Goal: Information Seeking & Learning: Compare options

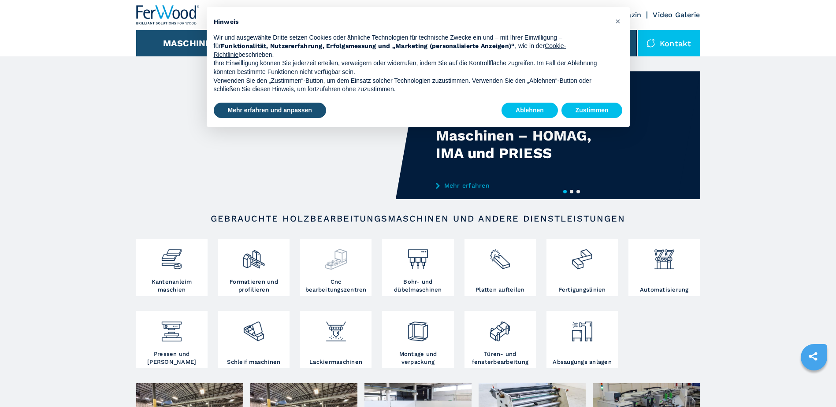
click at [336, 267] on img at bounding box center [335, 256] width 23 height 30
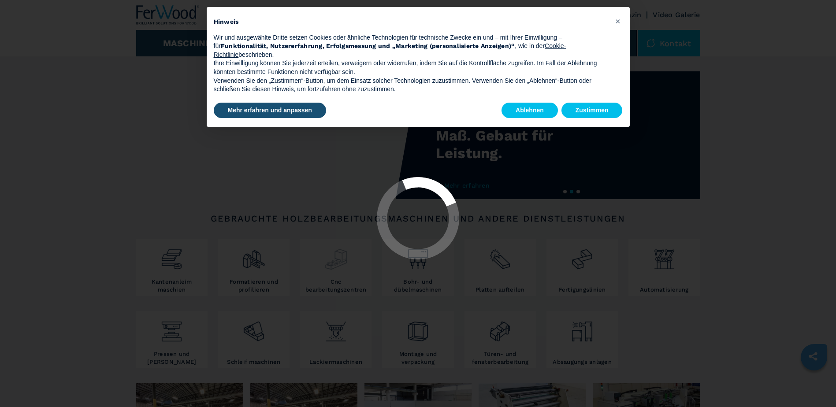
select select "**********"
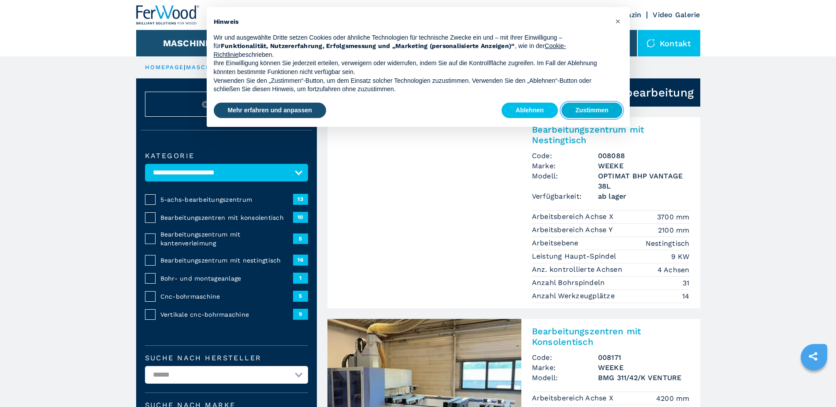
click at [571, 110] on button "Zustimmen" at bounding box center [592, 111] width 61 height 16
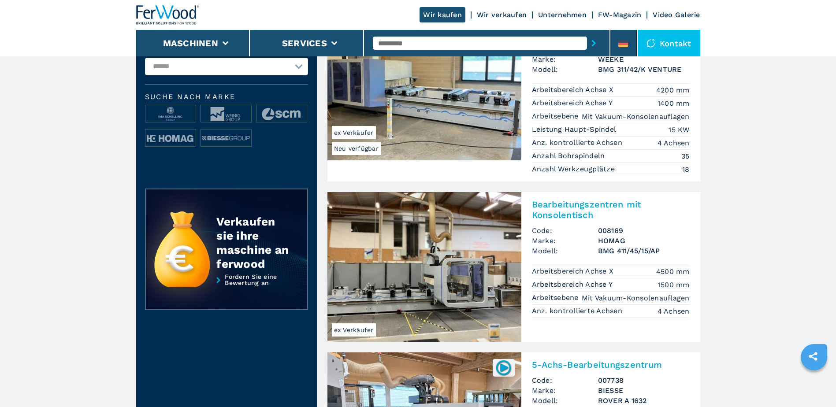
scroll to position [353, 0]
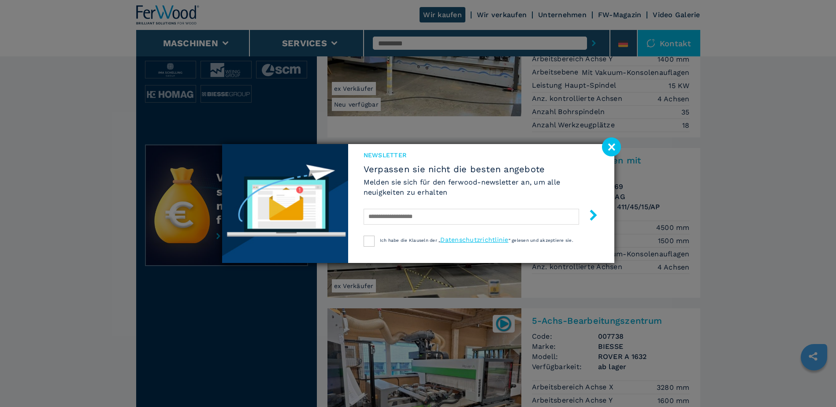
click at [613, 145] on image at bounding box center [611, 147] width 19 height 19
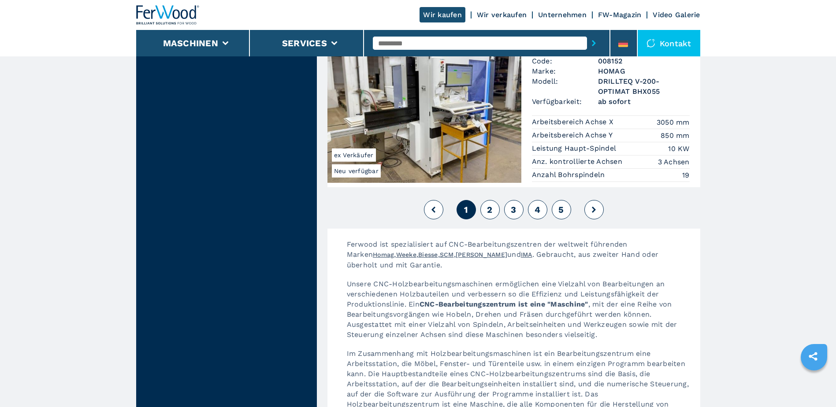
scroll to position [2072, 0]
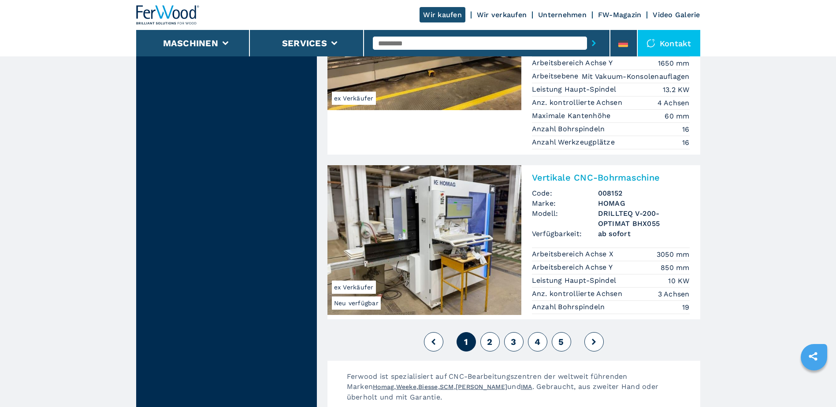
click at [497, 332] on button "2" at bounding box center [490, 341] width 19 height 19
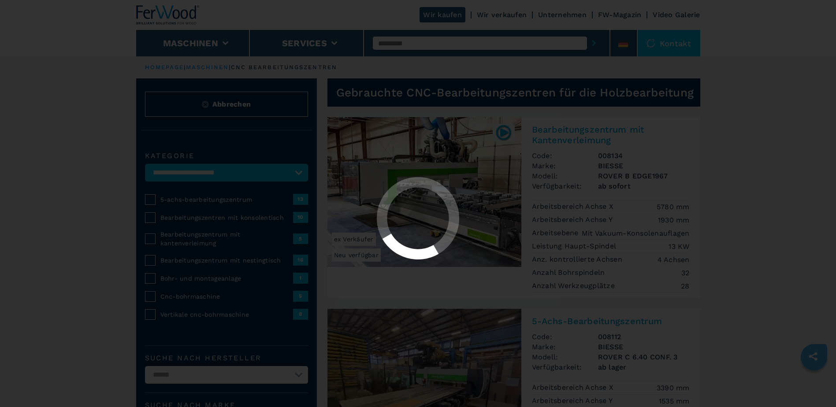
select select "**********"
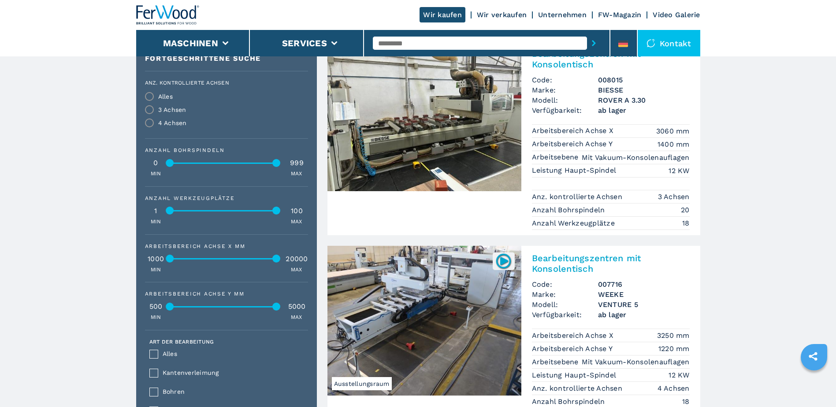
scroll to position [506, 0]
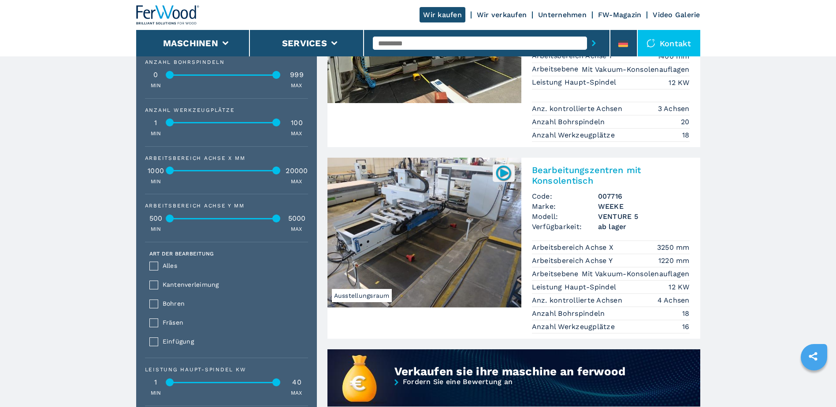
click at [406, 220] on img at bounding box center [425, 233] width 194 height 150
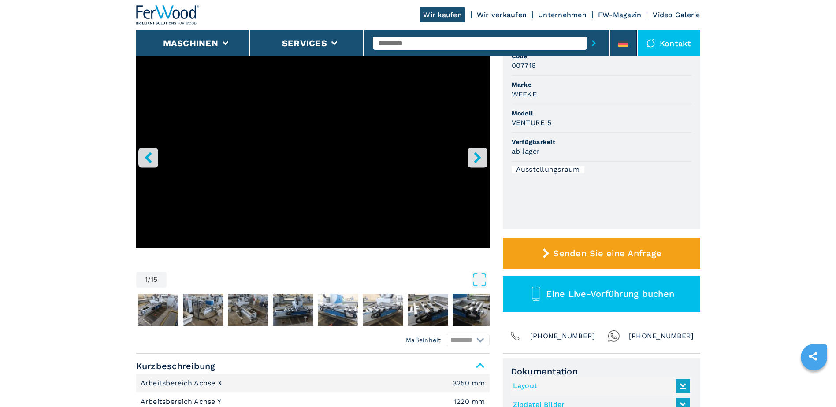
scroll to position [176, 0]
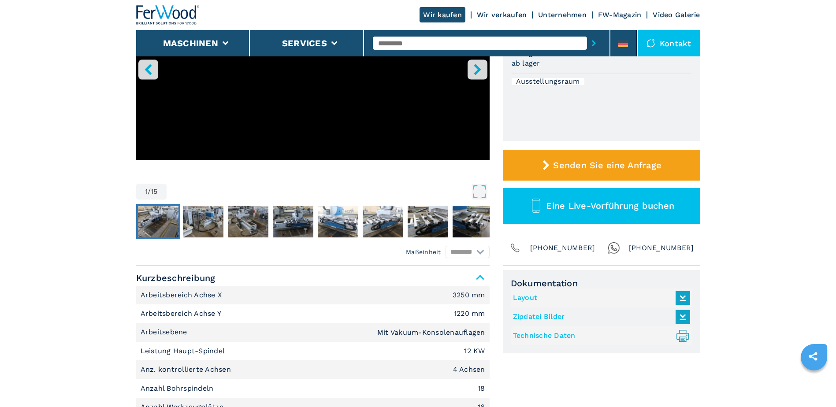
click at [168, 226] on img "Go to Slide 2" at bounding box center [158, 222] width 41 height 32
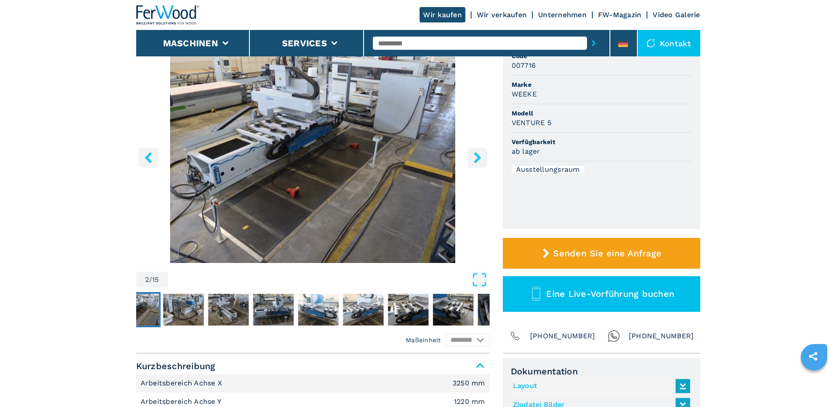
scroll to position [44, 0]
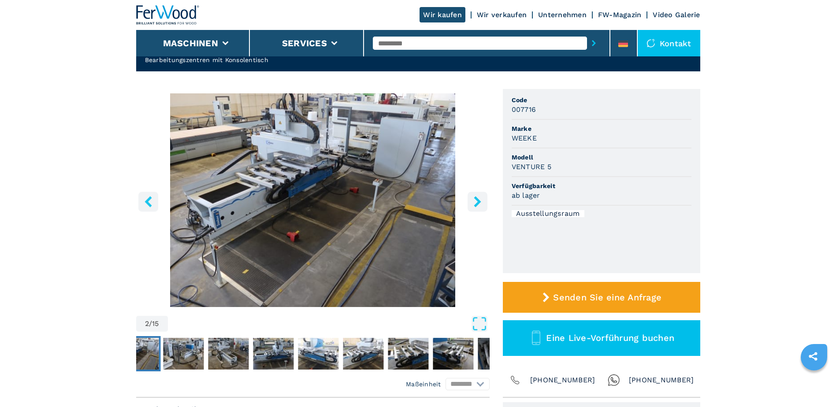
click at [409, 199] on img "Go to Slide 2" at bounding box center [313, 200] width 354 height 214
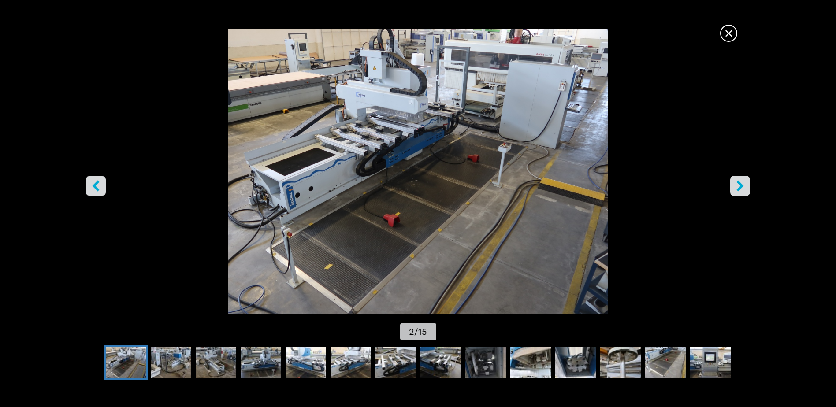
click at [738, 183] on icon "right-button" at bounding box center [740, 186] width 11 height 11
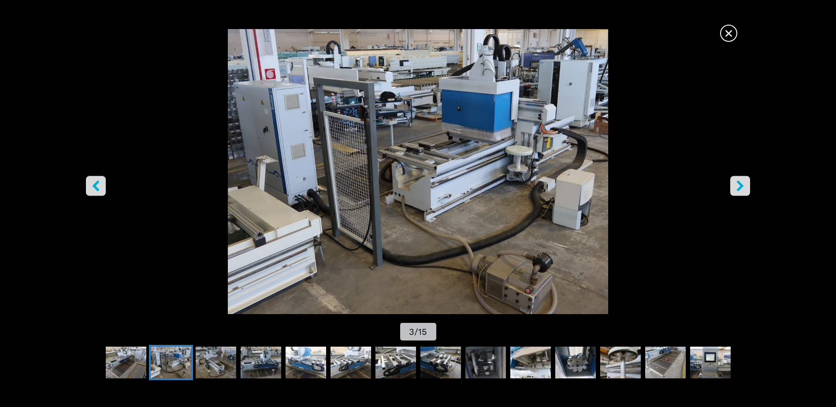
click at [738, 183] on icon "right-button" at bounding box center [740, 186] width 11 height 11
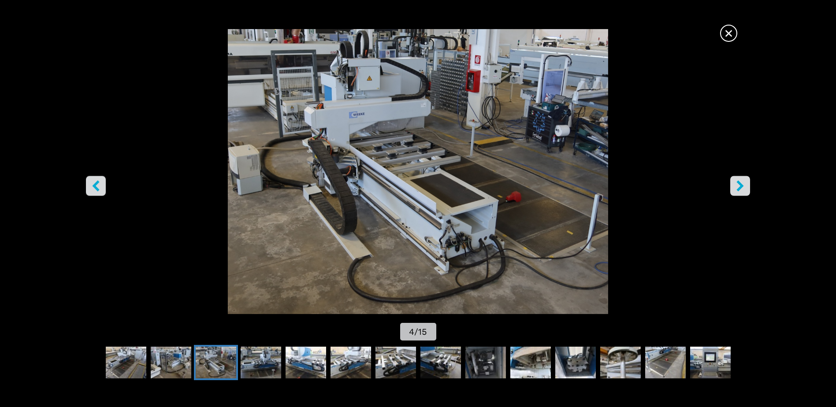
click at [738, 183] on icon "right-button" at bounding box center [740, 186] width 11 height 11
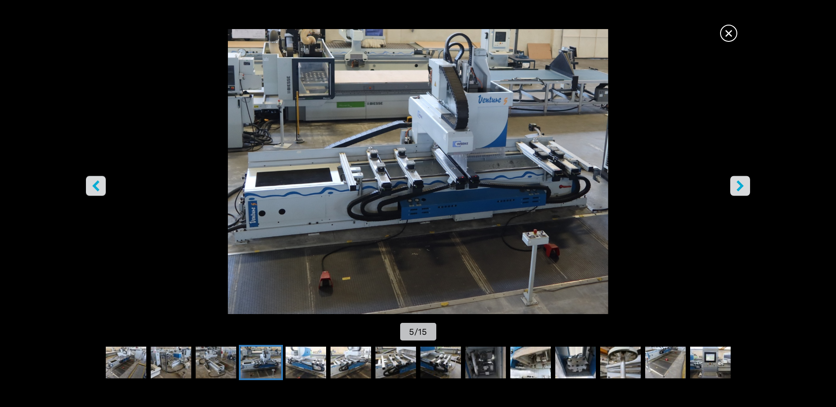
click at [738, 183] on icon "right-button" at bounding box center [740, 186] width 11 height 11
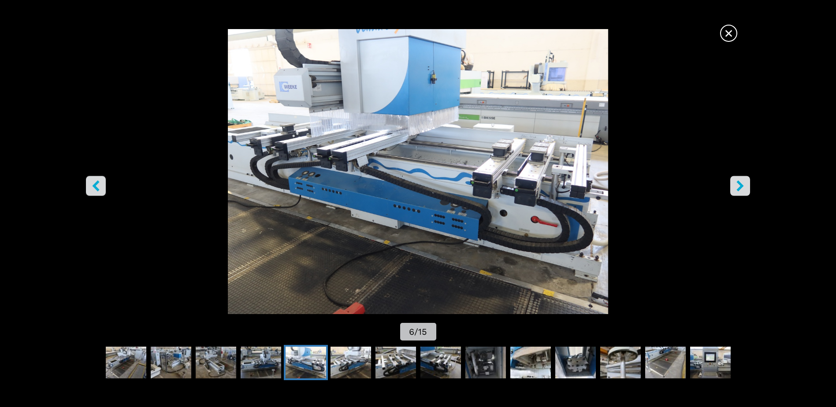
click at [738, 183] on icon "right-button" at bounding box center [740, 186] width 11 height 11
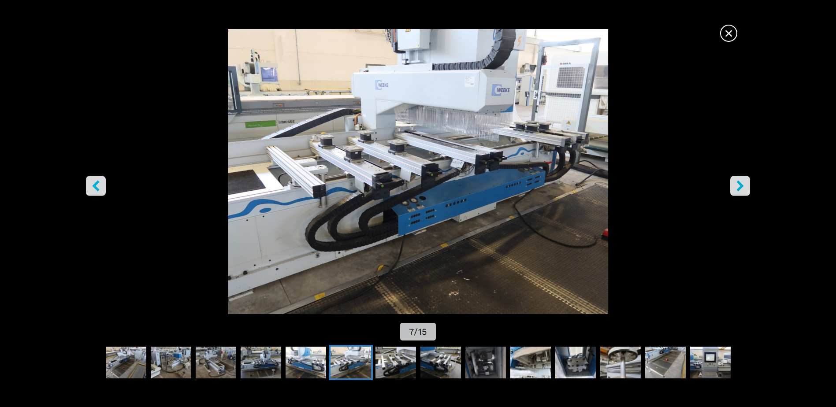
click at [738, 183] on icon "right-button" at bounding box center [740, 186] width 11 height 11
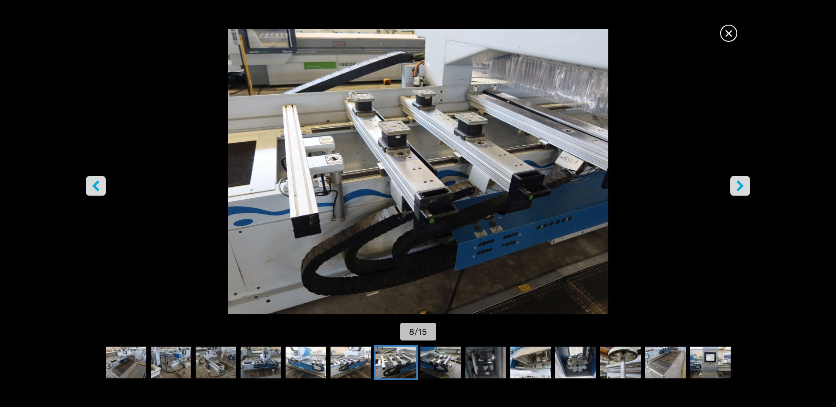
click at [738, 183] on icon "right-button" at bounding box center [740, 186] width 11 height 11
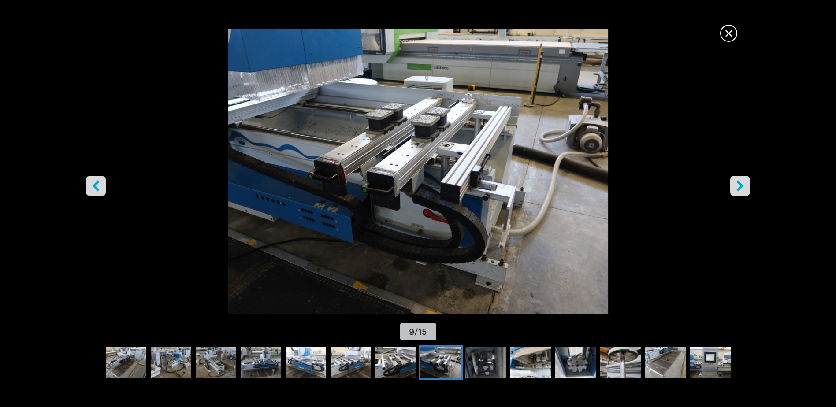
click at [738, 183] on icon "right-button" at bounding box center [740, 186] width 11 height 11
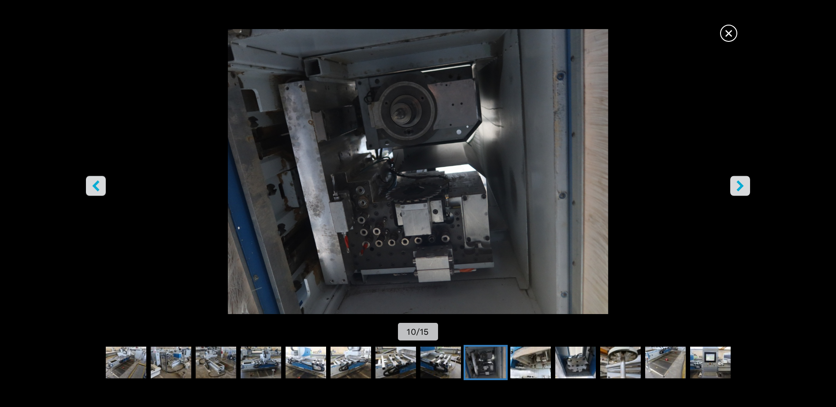
scroll to position [0, 0]
click at [736, 190] on icon "right-button" at bounding box center [740, 186] width 11 height 11
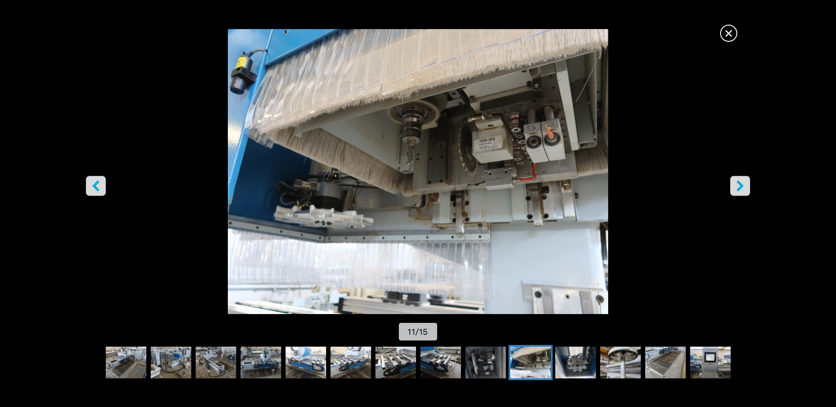
click at [736, 190] on icon "right-button" at bounding box center [740, 186] width 11 height 11
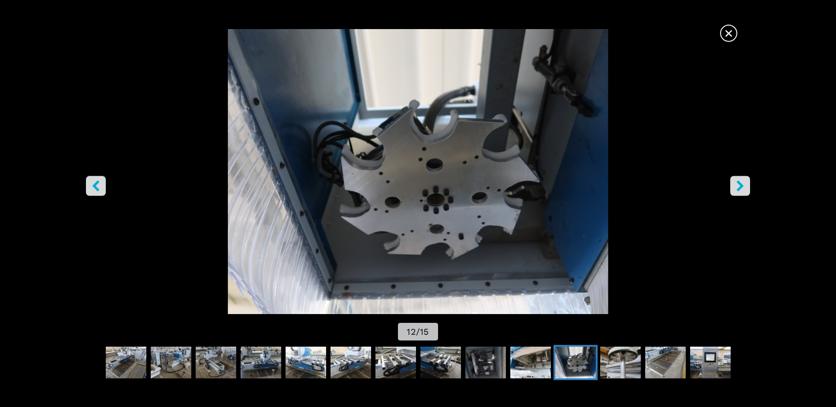
click at [736, 190] on icon "right-button" at bounding box center [740, 186] width 11 height 11
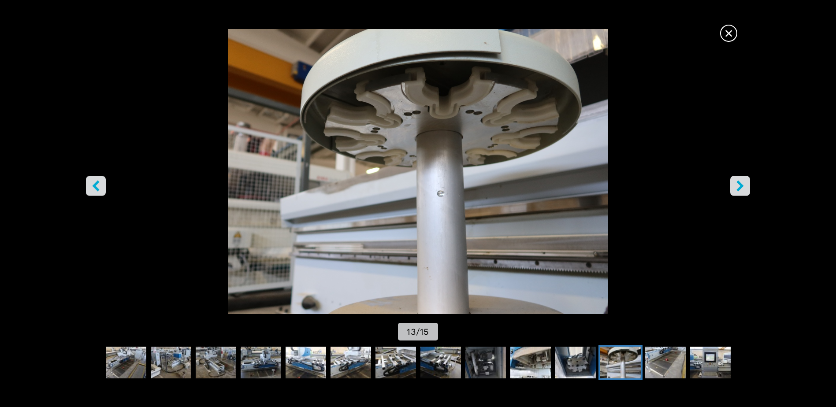
click at [736, 190] on icon "right-button" at bounding box center [740, 186] width 11 height 11
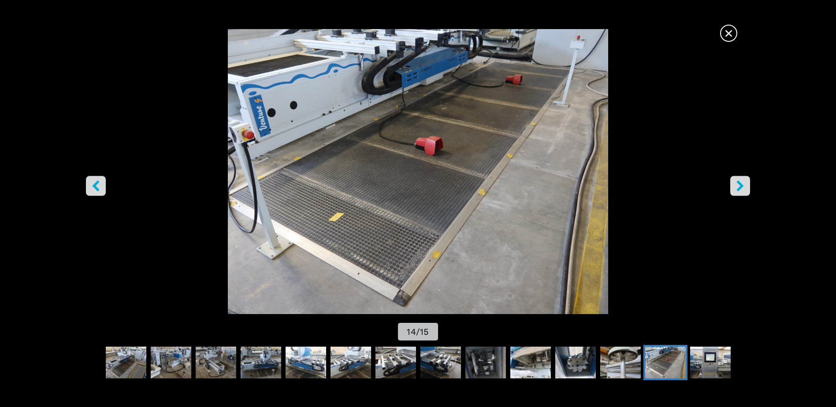
click at [736, 190] on icon "right-button" at bounding box center [740, 186] width 11 height 11
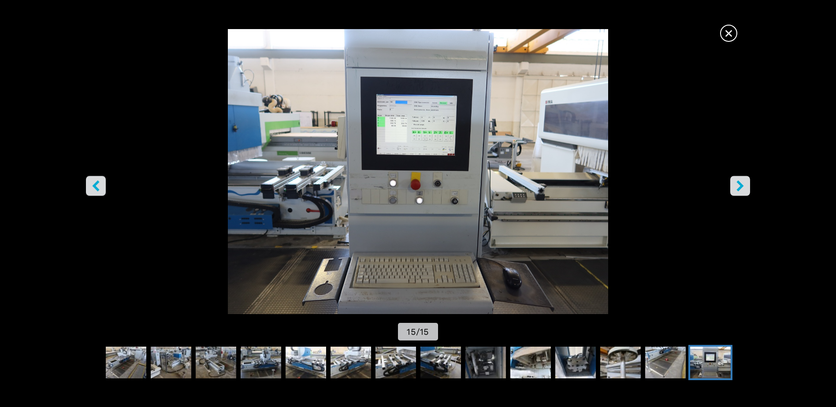
click at [736, 190] on icon "right-button" at bounding box center [740, 186] width 11 height 11
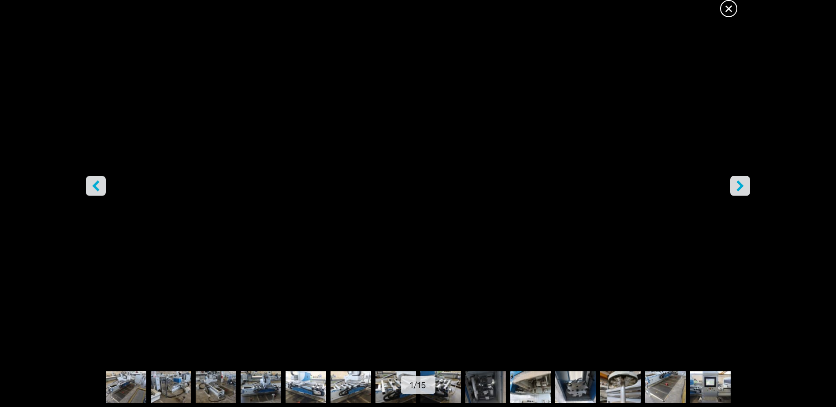
click at [99, 186] on icon "left-button" at bounding box center [95, 186] width 11 height 11
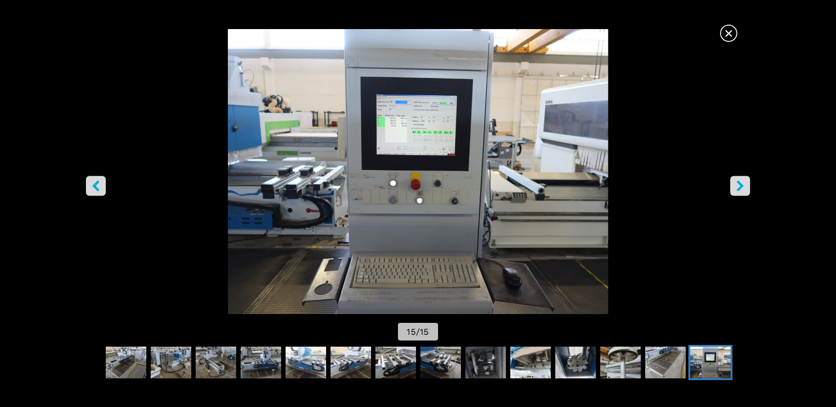
click at [725, 33] on span "×" at bounding box center [728, 31] width 15 height 15
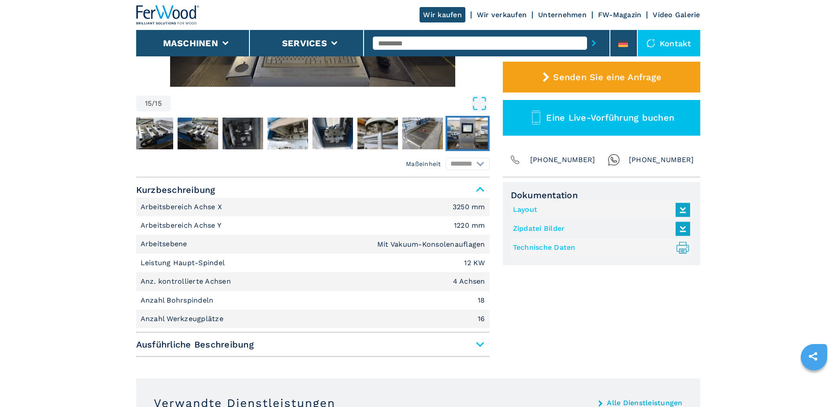
scroll to position [309, 0]
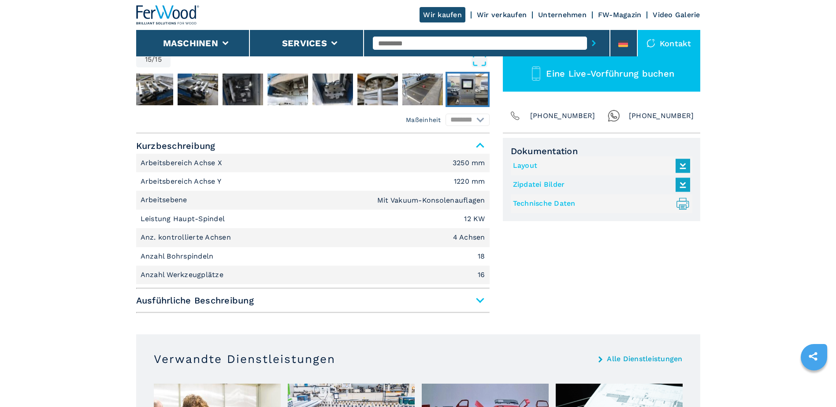
click at [484, 303] on span "Ausführliche Beschreibung" at bounding box center [313, 301] width 354 height 16
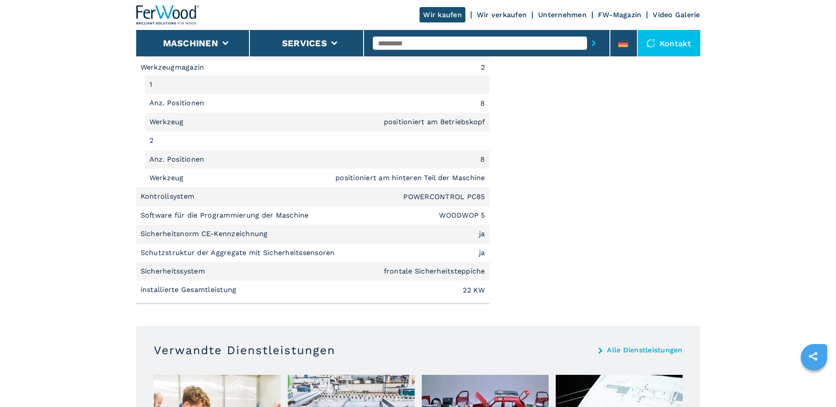
scroll to position [1323, 0]
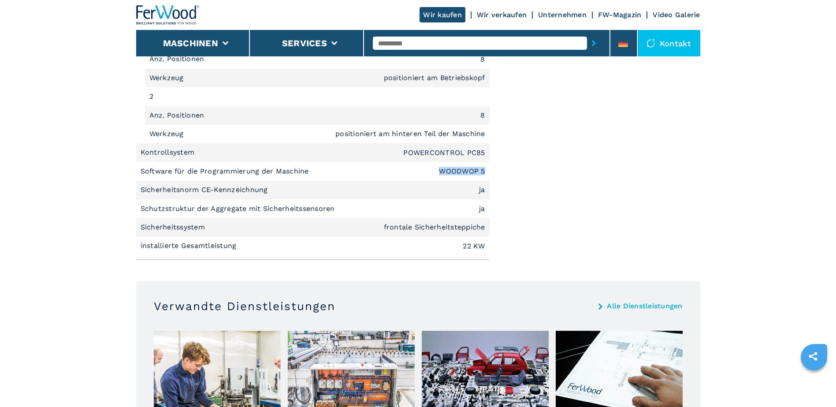
drag, startPoint x: 440, startPoint y: 170, endPoint x: 488, endPoint y: 166, distance: 49.1
click at [488, 166] on li "Software für die Programmierung der Maschine WOODWOP 5" at bounding box center [313, 171] width 354 height 19
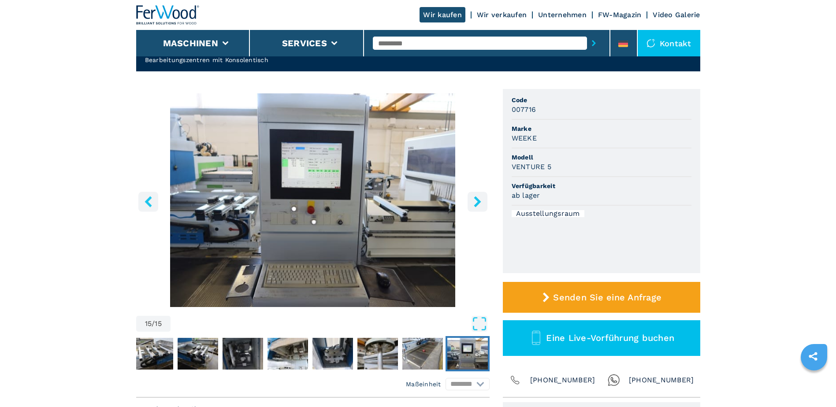
scroll to position [132, 0]
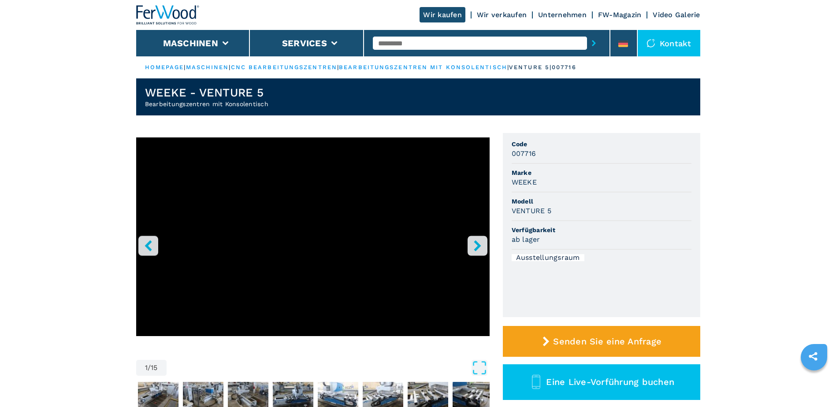
select select "**********"
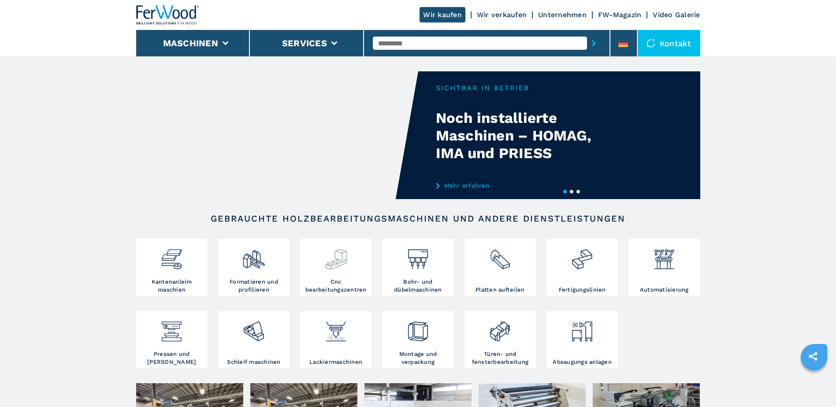
click at [323, 275] on div at bounding box center [335, 259] width 67 height 37
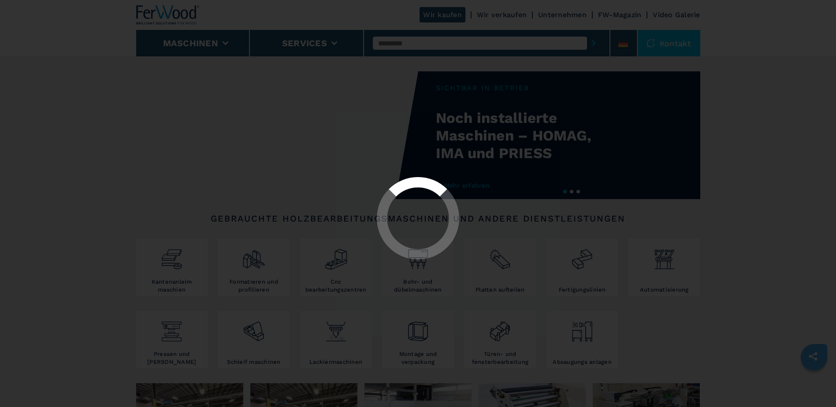
select select "**********"
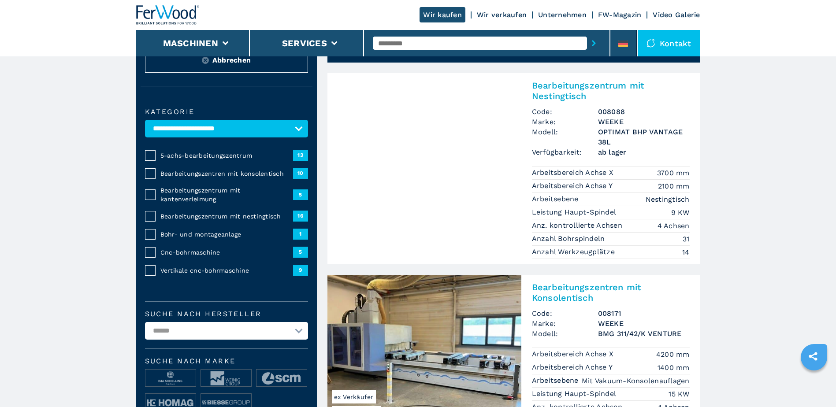
scroll to position [88, 0]
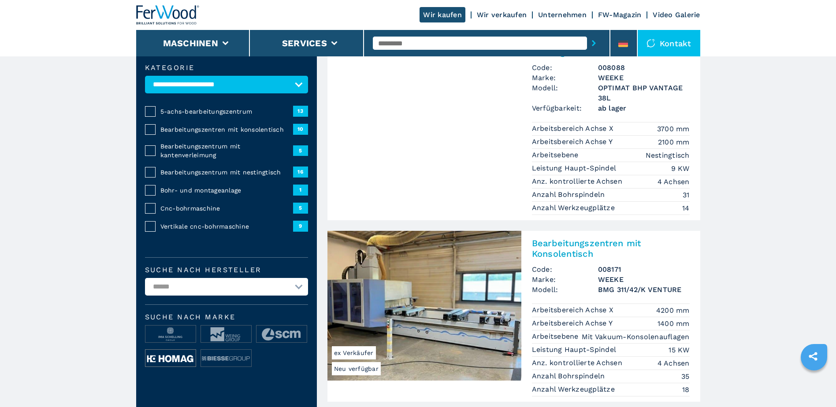
click at [172, 358] on img at bounding box center [170, 359] width 50 height 18
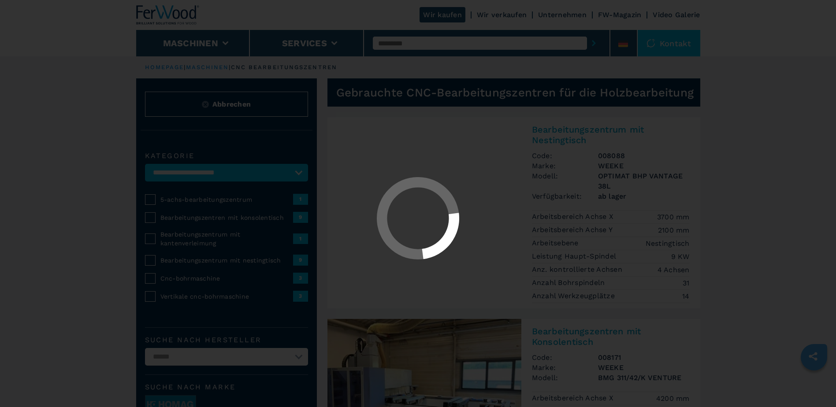
select select "**********"
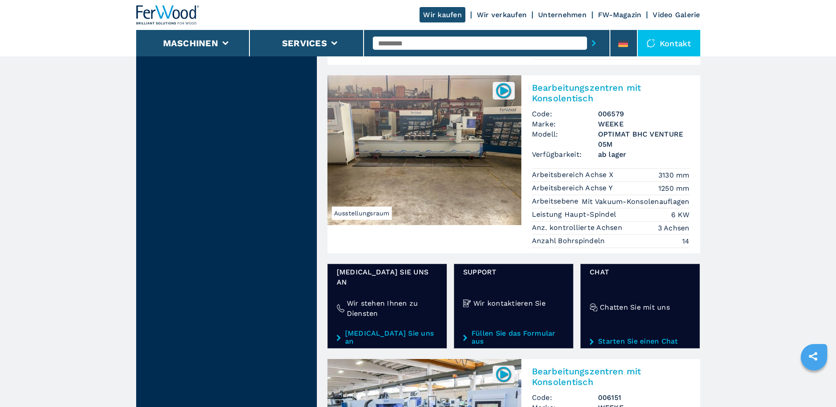
scroll to position [1367, 0]
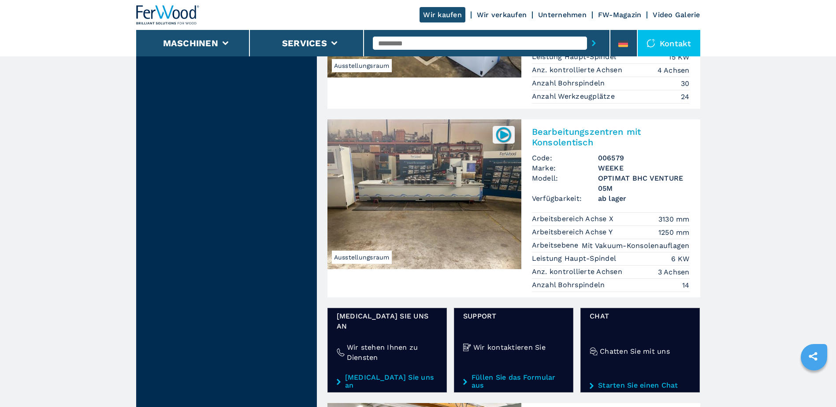
click at [411, 191] on img at bounding box center [425, 194] width 194 height 150
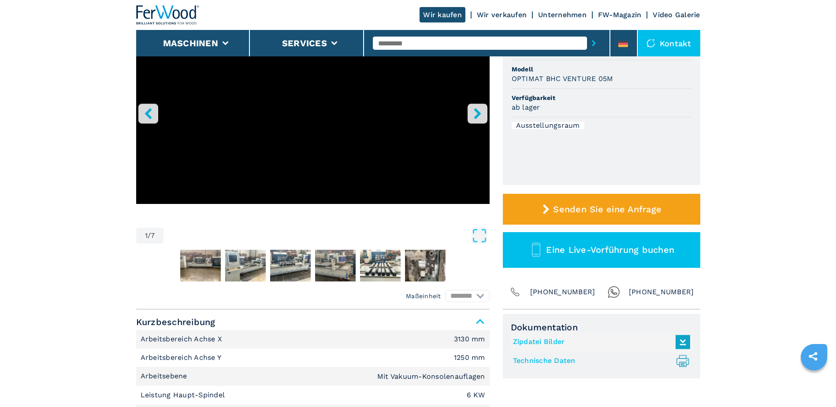
scroll to position [176, 0]
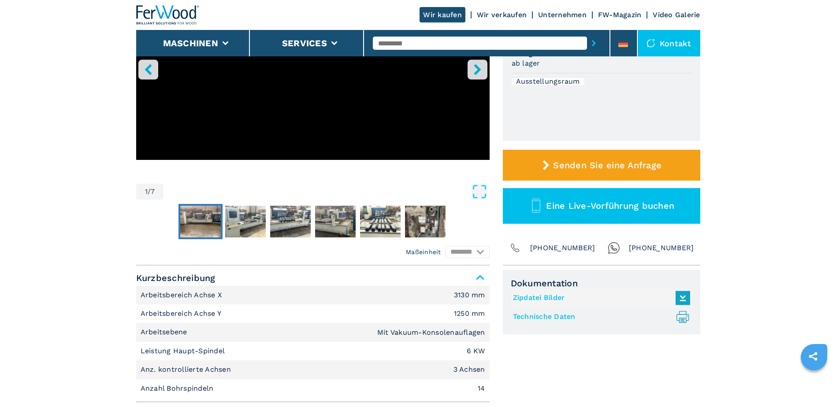
click at [209, 218] on img "Go to Slide 2" at bounding box center [200, 222] width 41 height 32
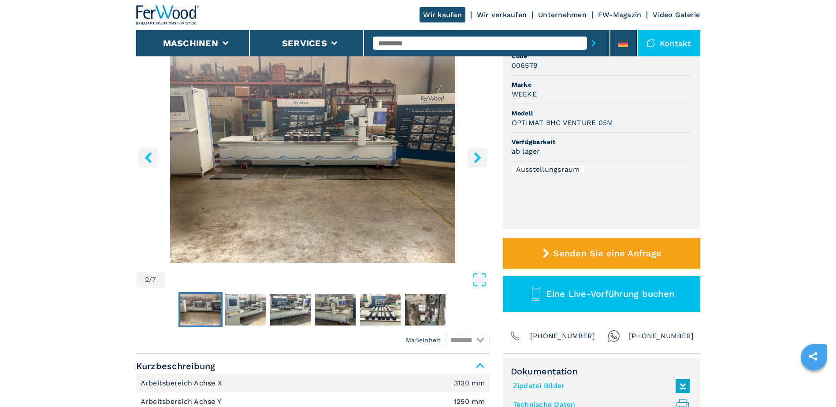
scroll to position [44, 0]
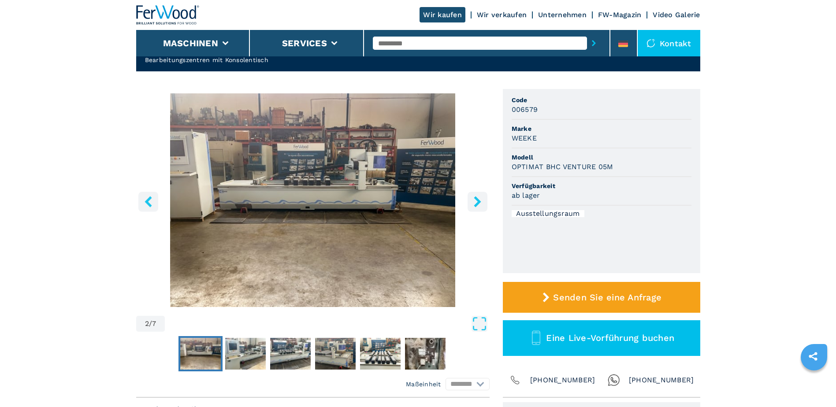
click at [478, 203] on icon "right-button" at bounding box center [477, 201] width 7 height 11
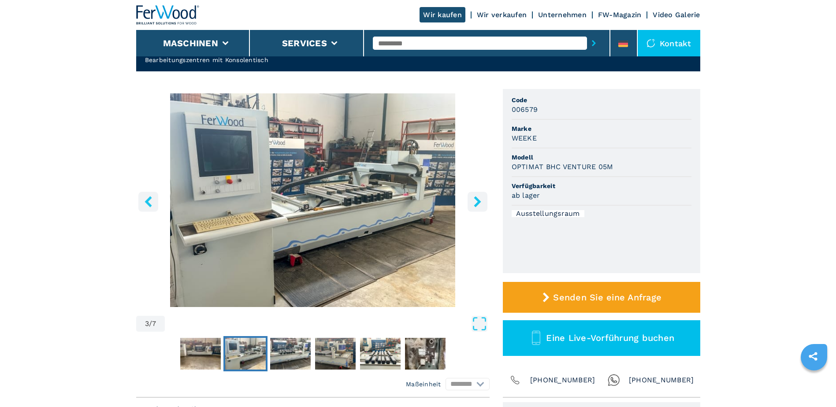
click at [478, 203] on icon "right-button" at bounding box center [477, 201] width 7 height 11
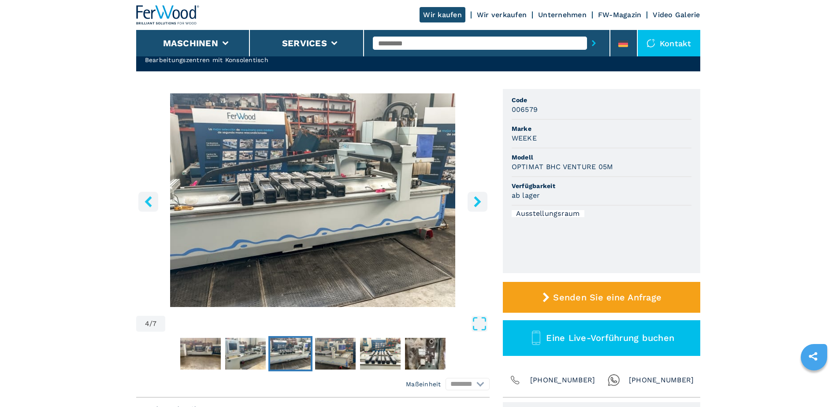
click at [478, 203] on icon "right-button" at bounding box center [477, 201] width 7 height 11
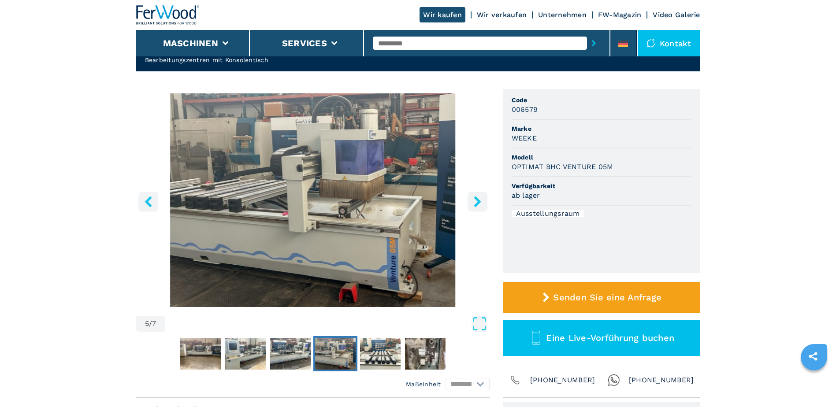
click at [478, 203] on icon "right-button" at bounding box center [477, 201] width 7 height 11
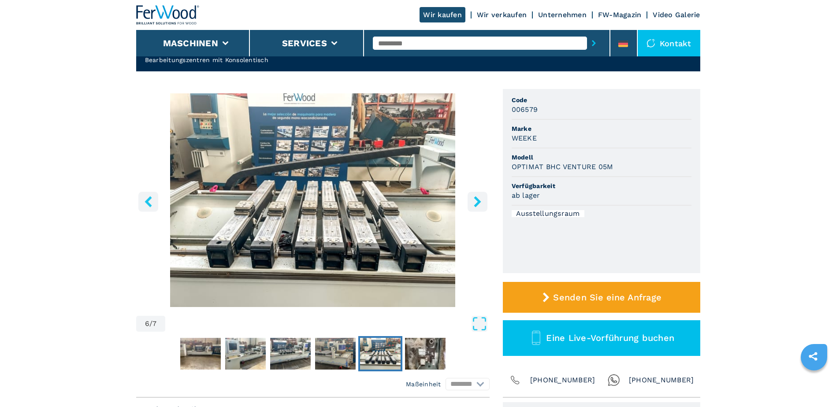
click at [478, 203] on icon "right-button" at bounding box center [477, 201] width 7 height 11
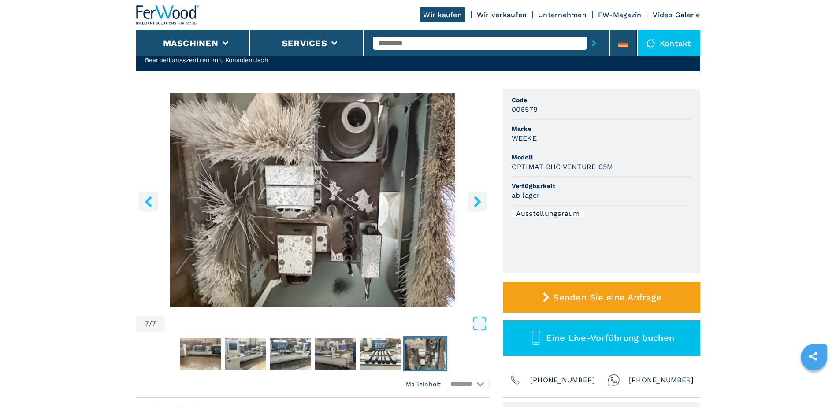
click at [478, 203] on icon "right-button" at bounding box center [477, 201] width 7 height 11
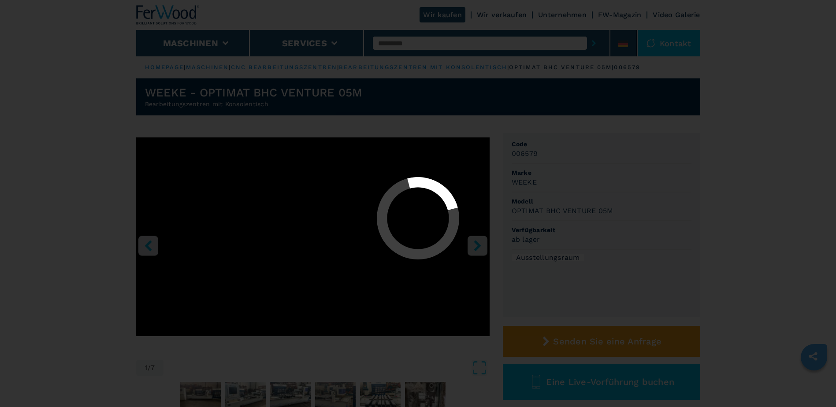
select select "**********"
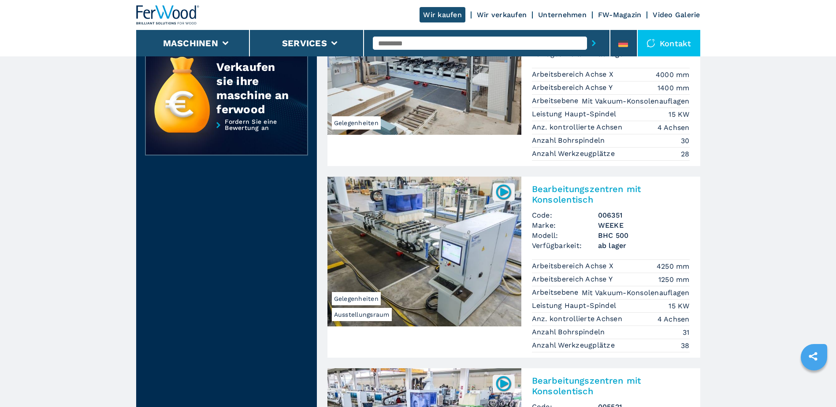
scroll to position [794, 0]
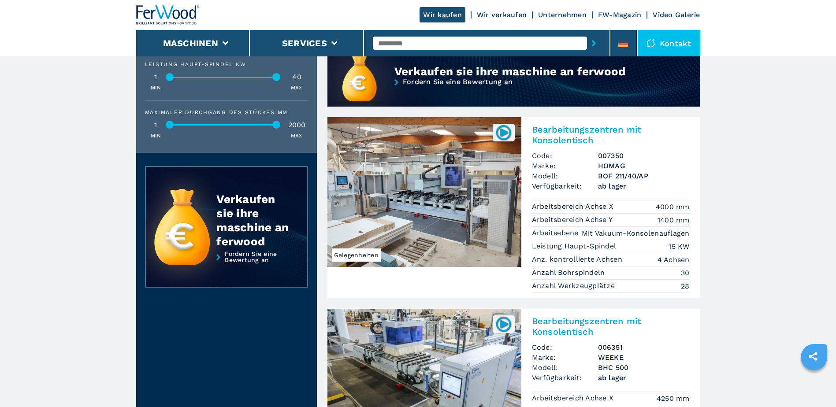
click at [422, 189] on img at bounding box center [425, 192] width 194 height 150
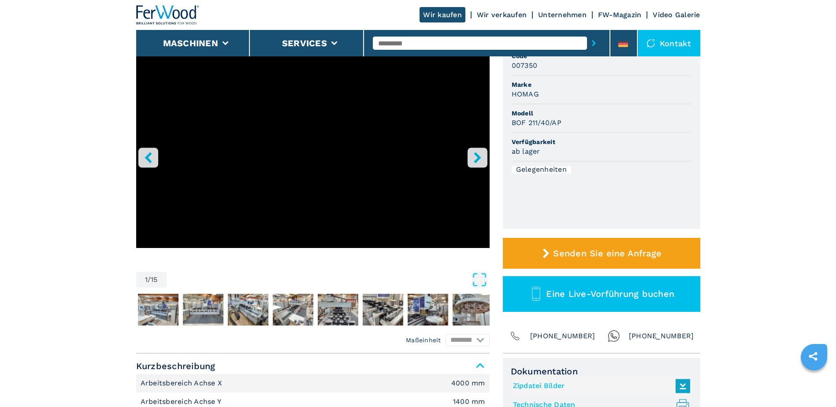
scroll to position [132, 0]
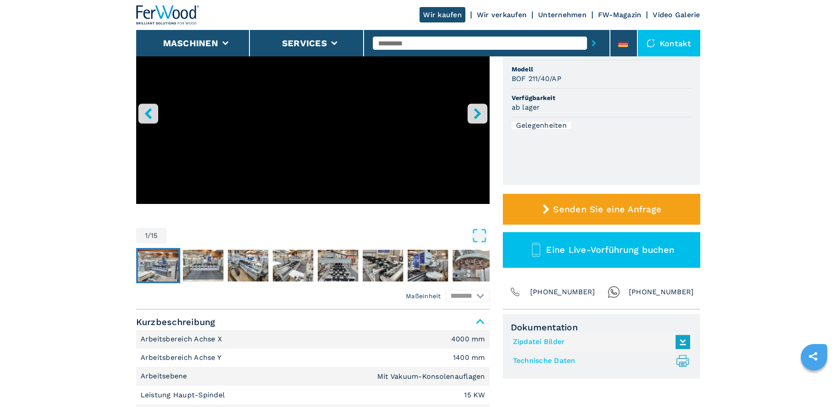
click at [159, 266] on img "Go to Slide 2" at bounding box center [158, 266] width 41 height 32
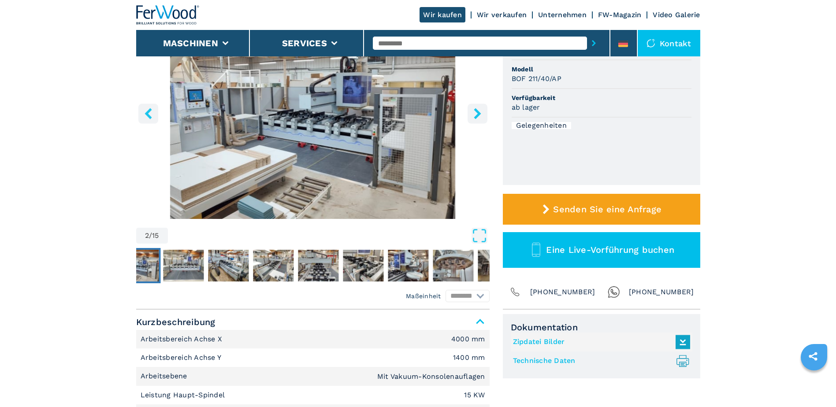
click at [287, 168] on img "Go to Slide 2" at bounding box center [313, 112] width 354 height 214
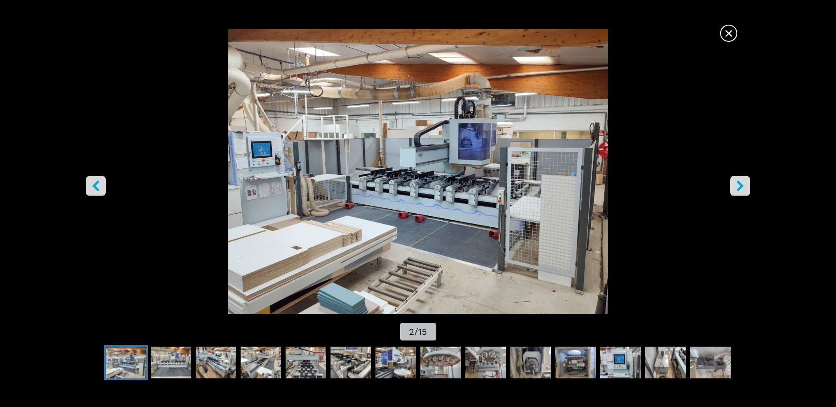
click at [741, 186] on icon "right-button" at bounding box center [740, 186] width 7 height 11
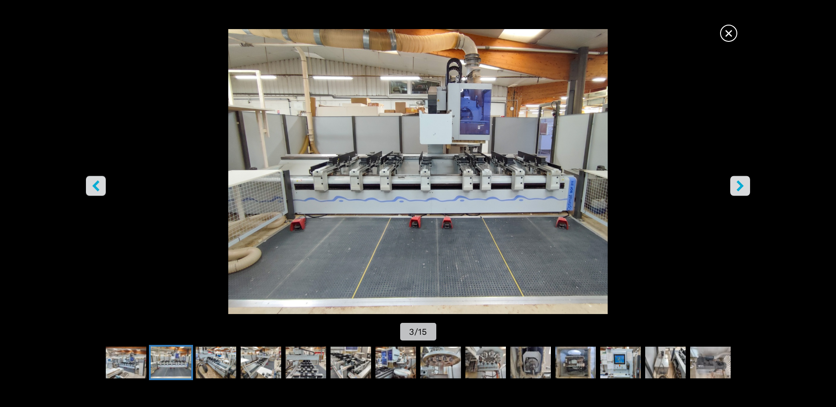
click at [741, 186] on icon "right-button" at bounding box center [740, 186] width 7 height 11
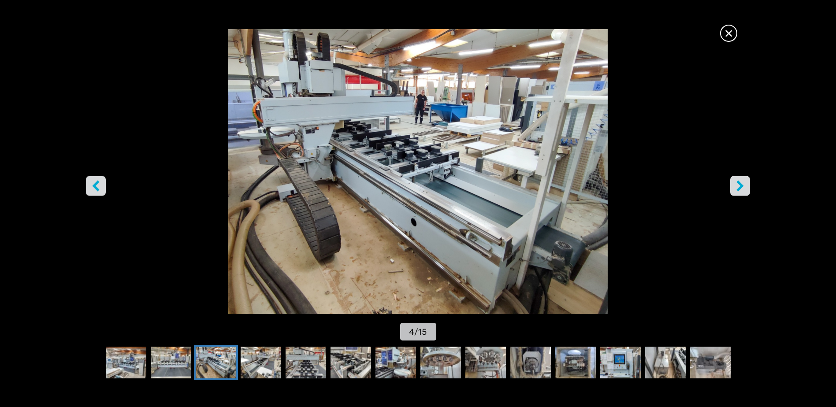
click at [741, 186] on icon "right-button" at bounding box center [740, 186] width 7 height 11
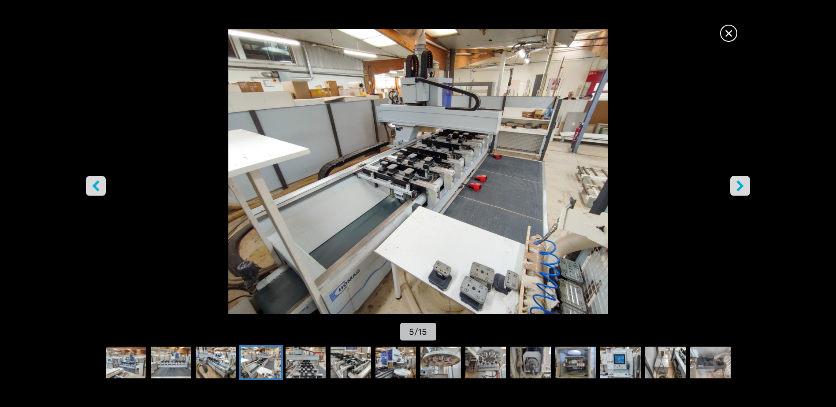
click at [741, 186] on icon "right-button" at bounding box center [740, 186] width 7 height 11
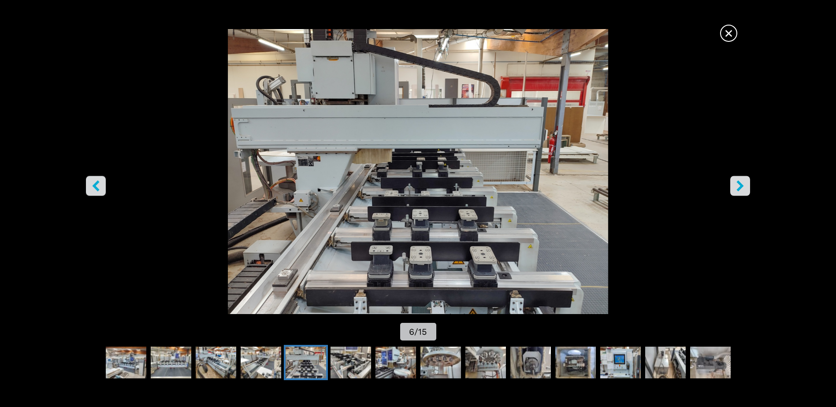
click at [741, 186] on icon "right-button" at bounding box center [740, 186] width 7 height 11
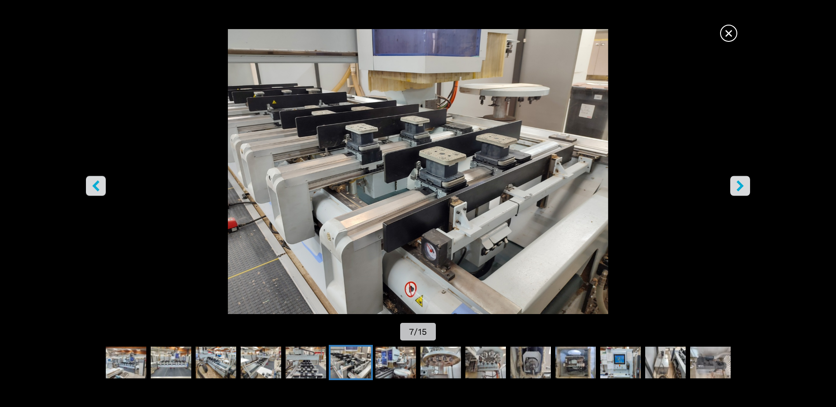
click at [741, 186] on icon "right-button" at bounding box center [740, 186] width 7 height 11
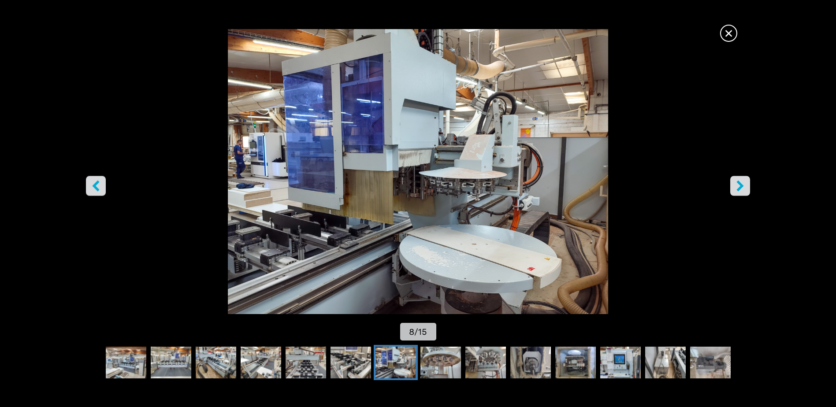
click at [741, 186] on icon "right-button" at bounding box center [740, 186] width 7 height 11
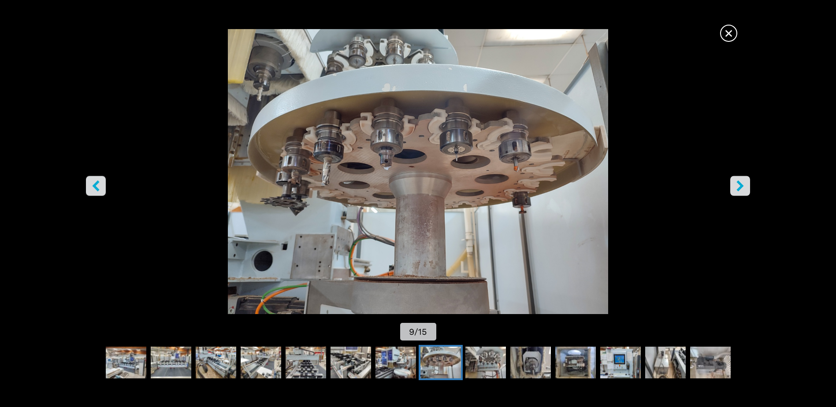
click at [741, 186] on icon "right-button" at bounding box center [740, 186] width 7 height 11
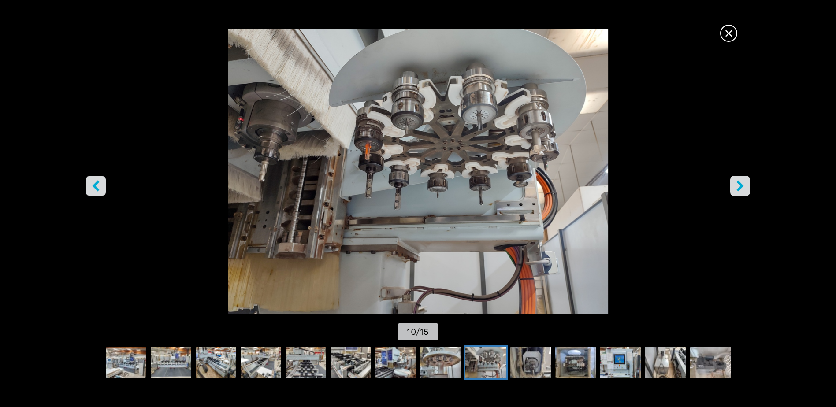
click at [85, 186] on img "Go to Slide 10" at bounding box center [418, 171] width 753 height 285
click at [91, 186] on icon "left-button" at bounding box center [95, 186] width 11 height 11
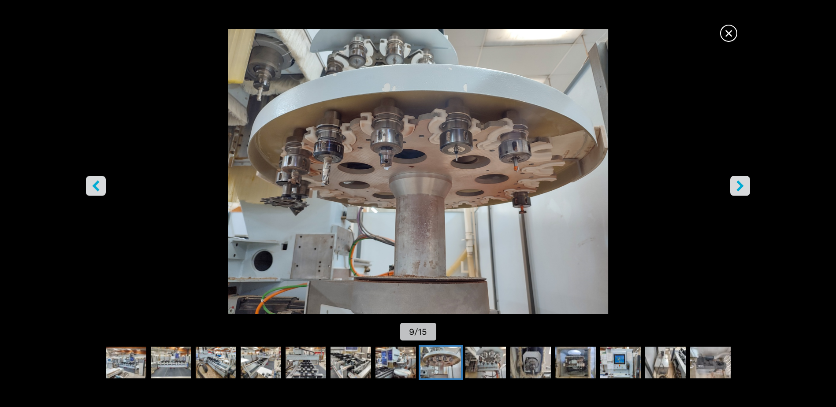
click at [737, 184] on icon "right-button" at bounding box center [740, 186] width 11 height 11
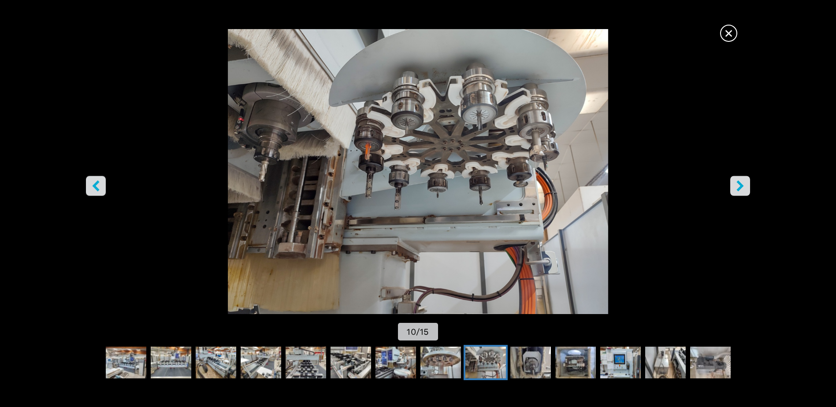
click at [737, 184] on icon "right-button" at bounding box center [740, 186] width 11 height 11
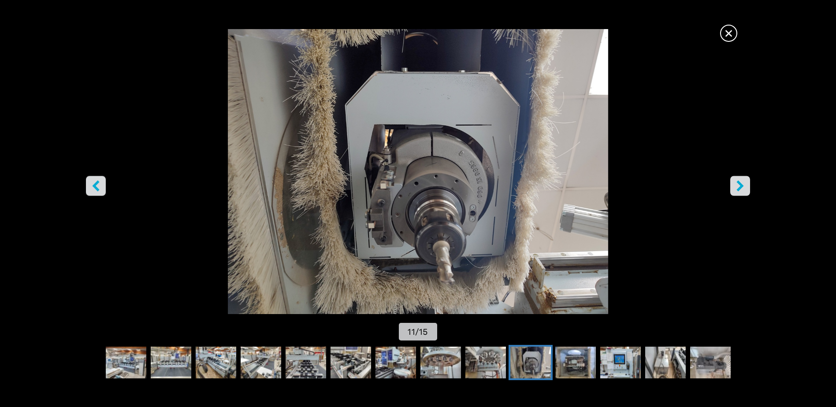
click at [737, 184] on icon "right-button" at bounding box center [740, 186] width 11 height 11
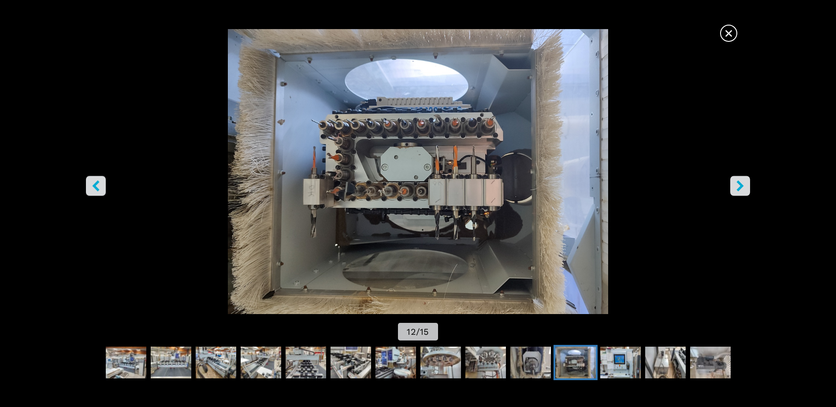
click at [737, 184] on icon "right-button" at bounding box center [740, 186] width 11 height 11
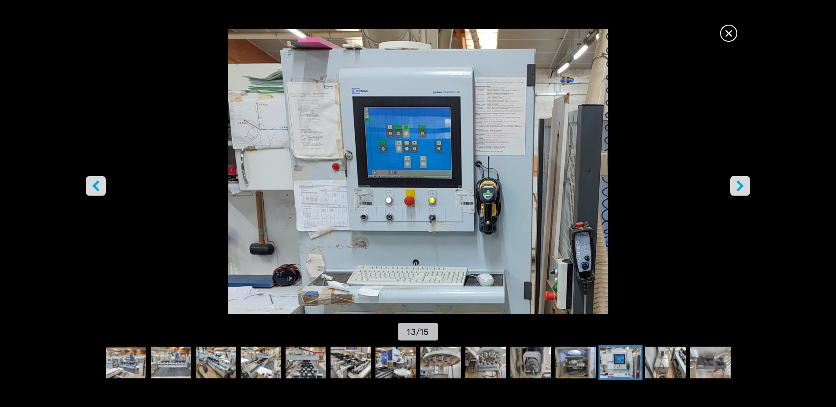
click at [737, 184] on icon "right-button" at bounding box center [740, 186] width 11 height 11
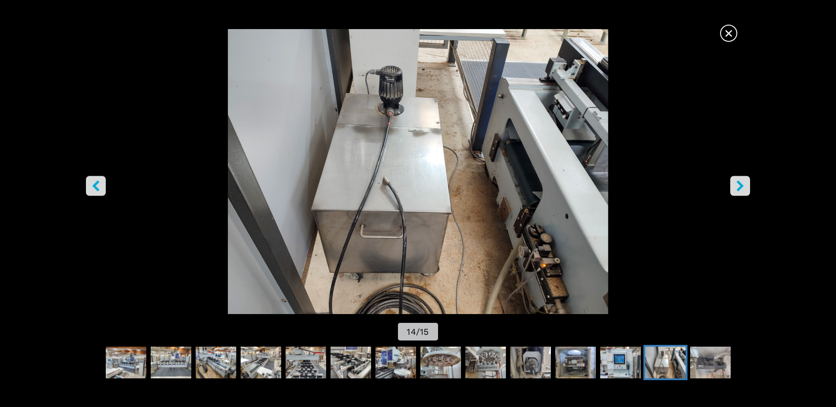
click at [90, 184] on button "left-button" at bounding box center [96, 186] width 20 height 20
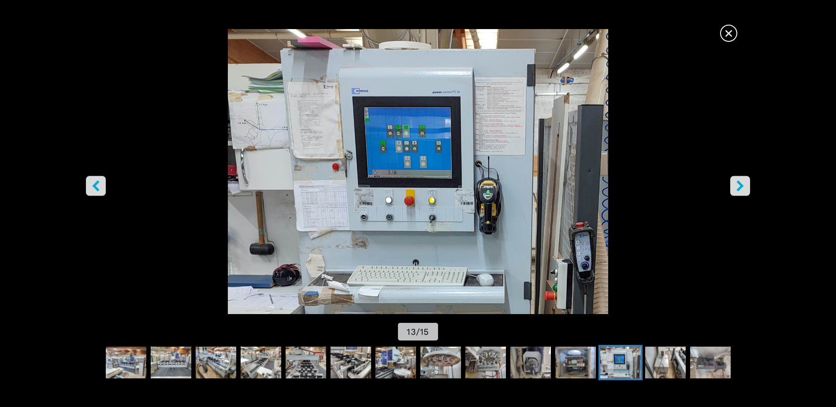
click at [365, 164] on img "Go to Slide 13" at bounding box center [418, 171] width 753 height 285
click at [727, 30] on span "×" at bounding box center [728, 31] width 15 height 15
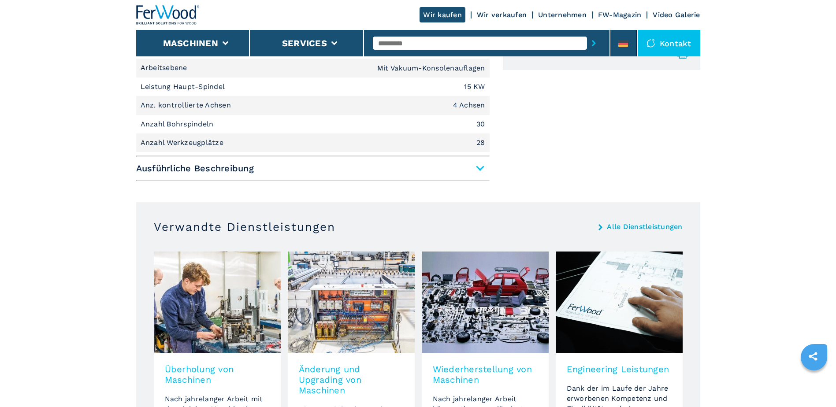
scroll to position [397, 0]
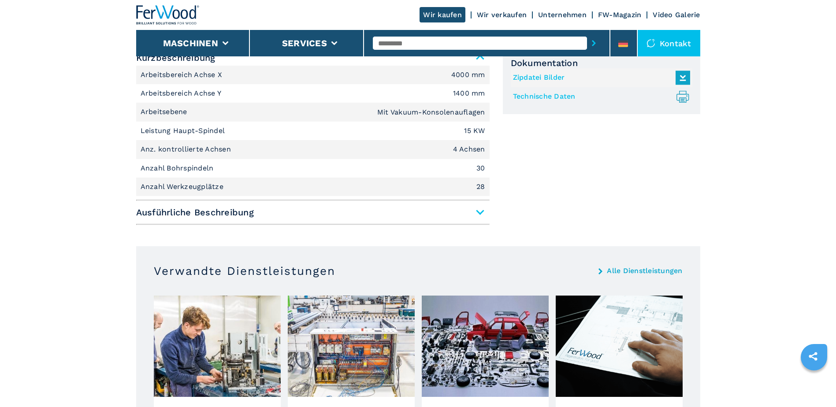
click at [482, 212] on span "Ausführliche Beschreibung" at bounding box center [313, 213] width 354 height 16
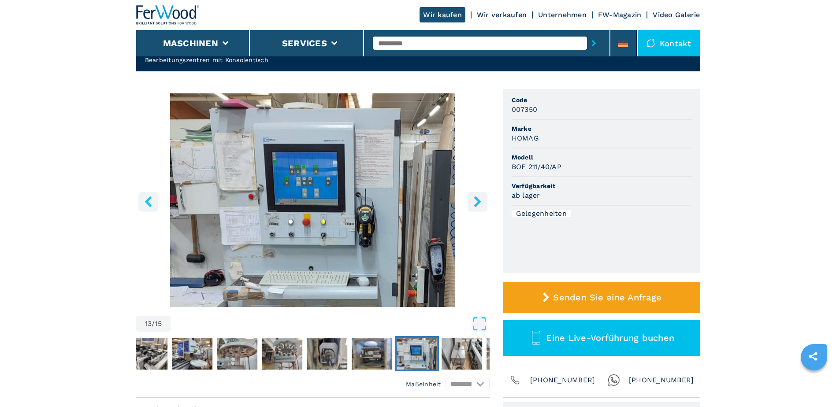
scroll to position [0, 0]
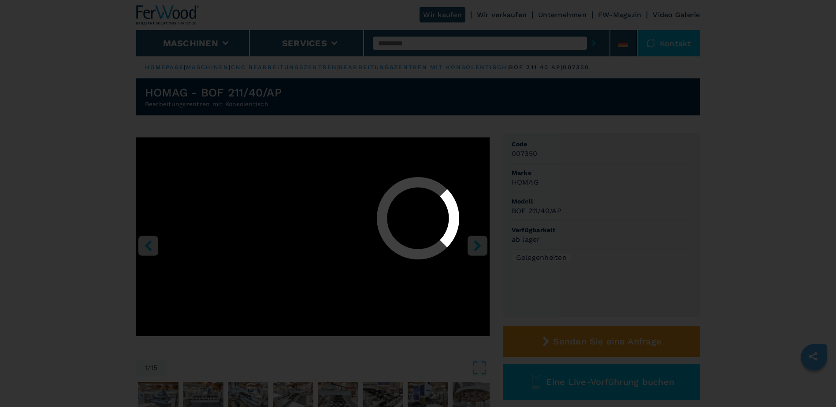
select select "**********"
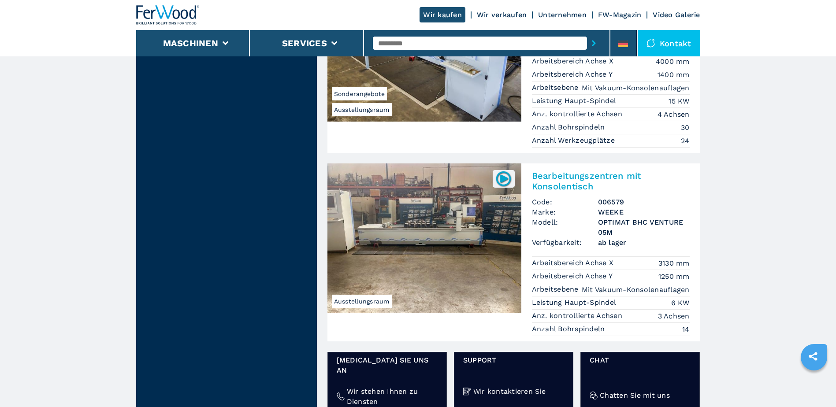
scroll to position [1279, 0]
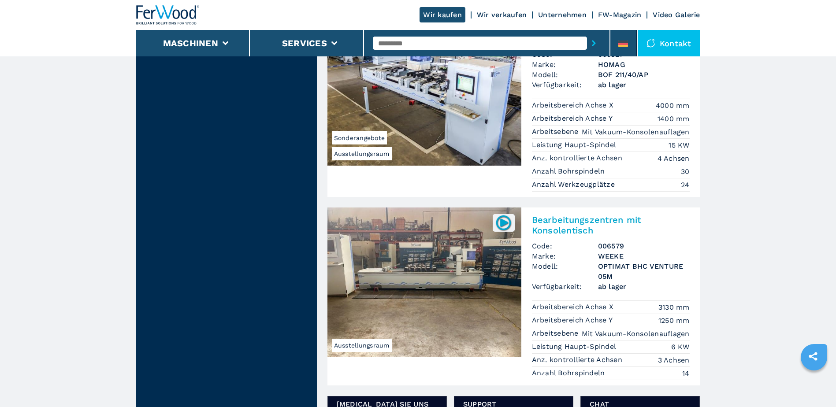
click at [470, 254] on img at bounding box center [425, 283] width 194 height 150
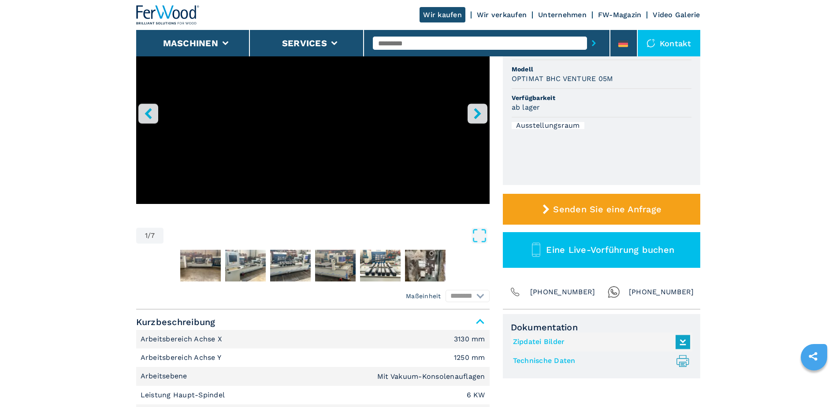
scroll to position [88, 0]
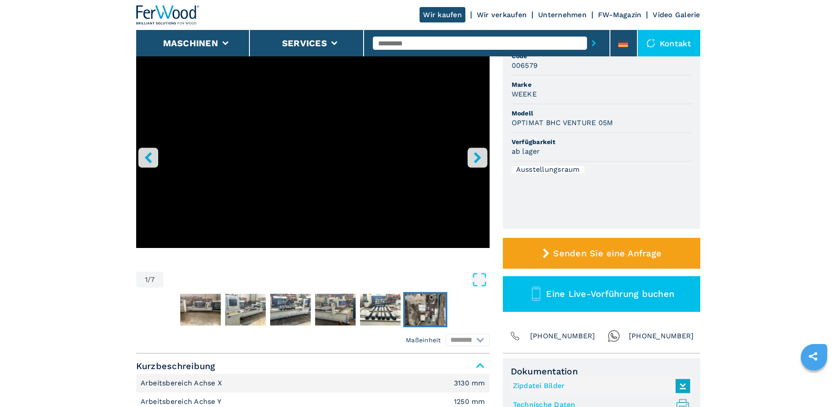
click at [425, 308] on img "Go to Slide 7" at bounding box center [425, 310] width 41 height 32
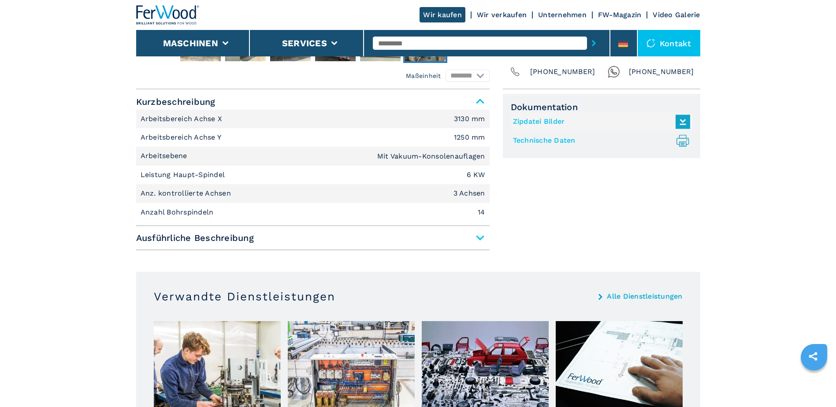
scroll to position [309, 0]
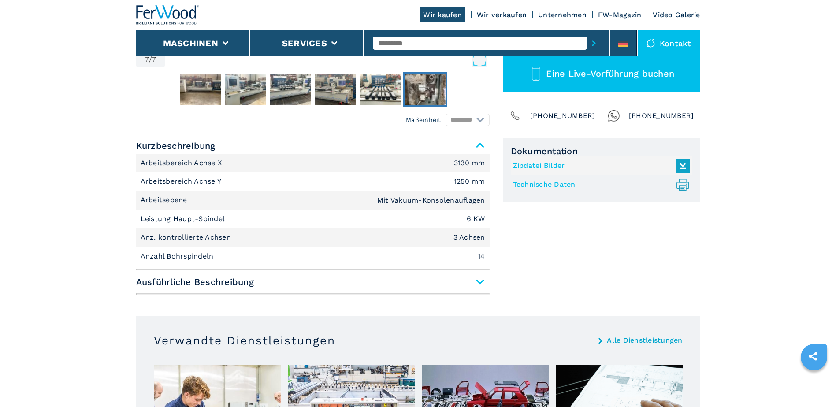
click at [480, 283] on span "Ausführliche Beschreibung" at bounding box center [313, 282] width 354 height 16
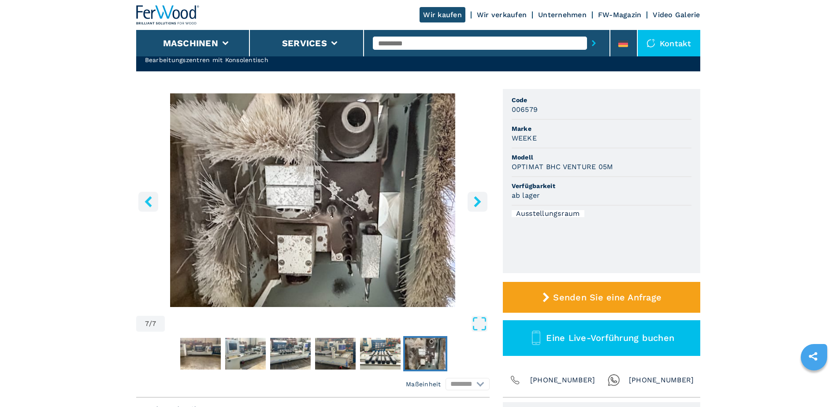
scroll to position [0, 0]
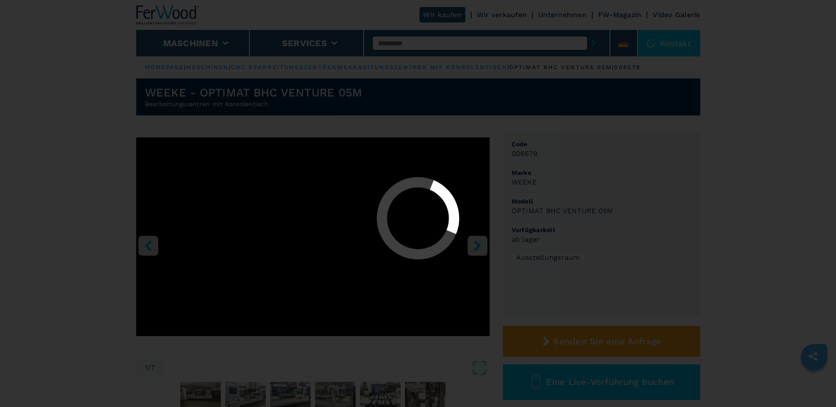
select select "**********"
